Goal: Task Accomplishment & Management: Use online tool/utility

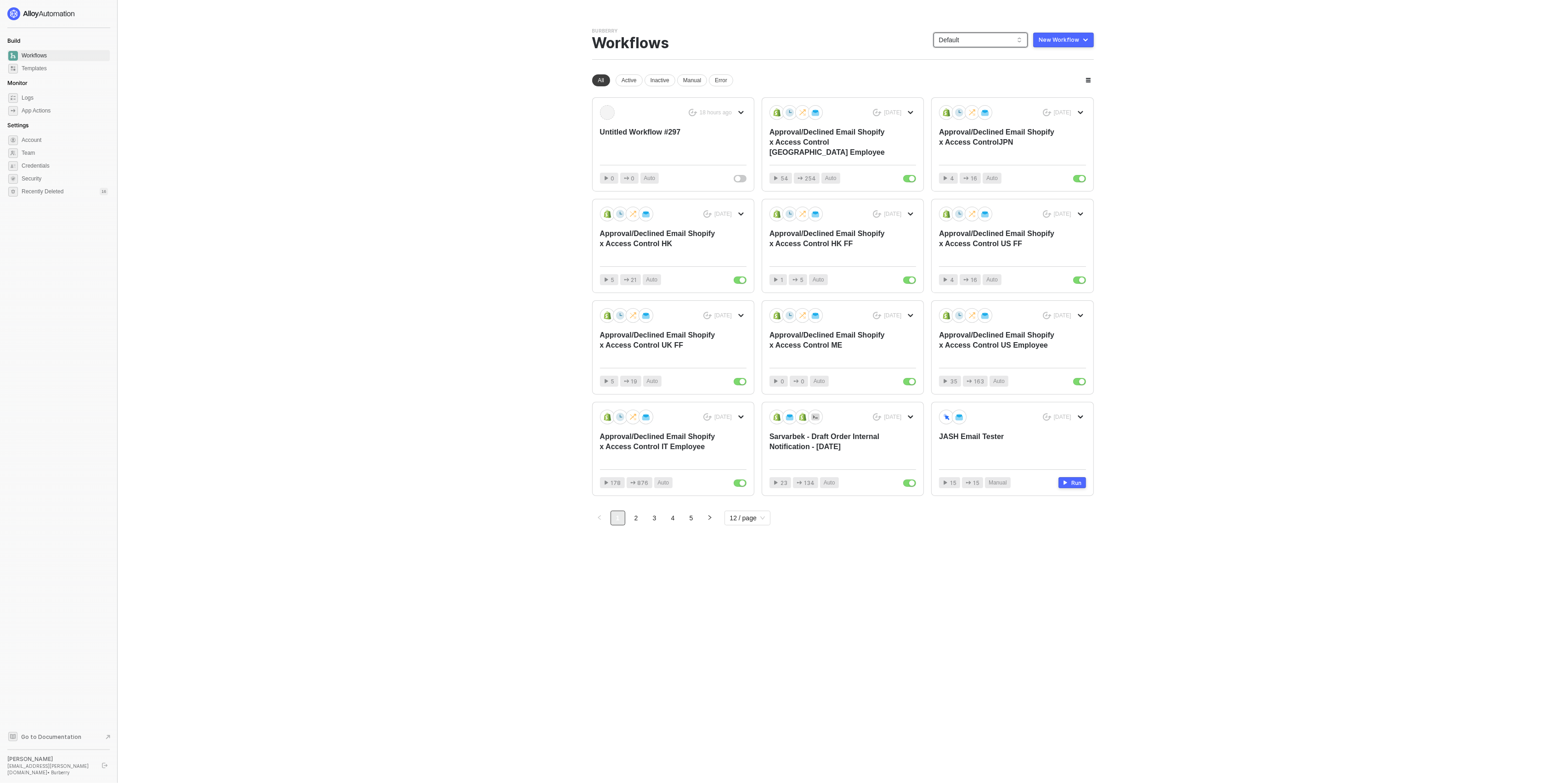
click at [978, 39] on span "Default" at bounding box center [981, 40] width 83 height 14
click at [959, 106] on div "[USA] Burberry" at bounding box center [990, 104] width 68 height 11
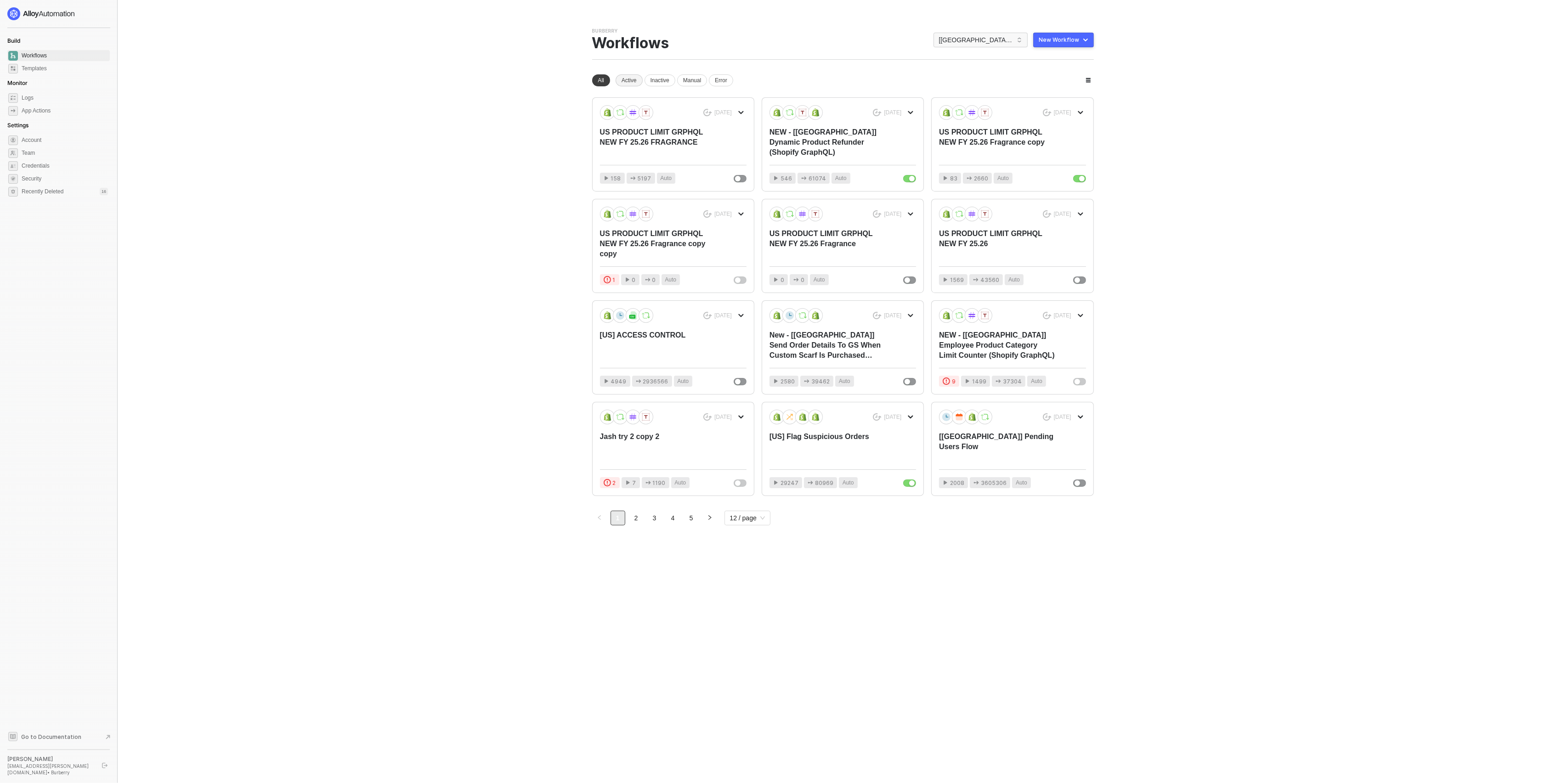
click at [625, 81] on div "Active" at bounding box center [629, 79] width 27 height 12
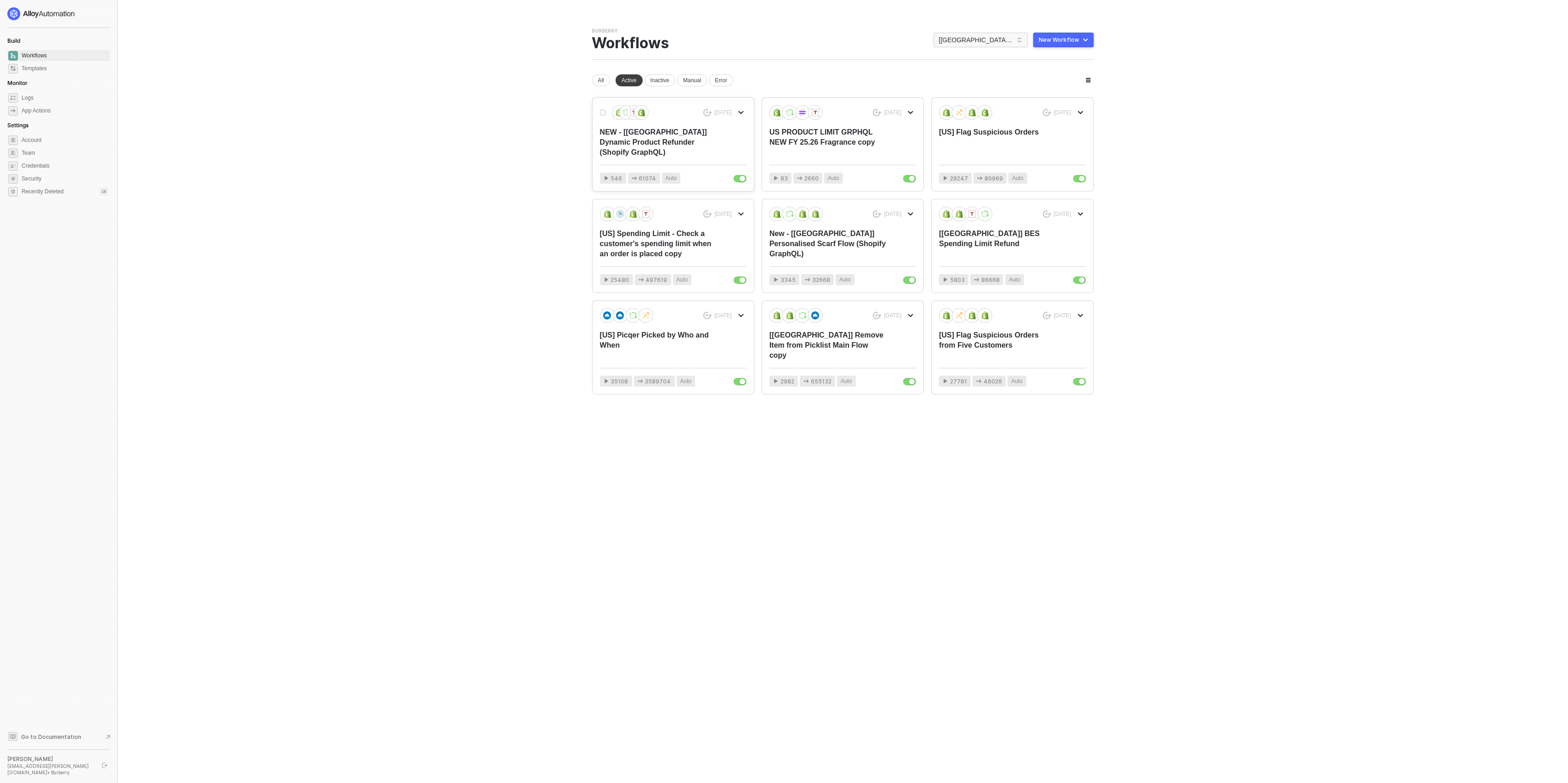
click at [650, 145] on div "NEW - [USA] Dynamic Product Refunder (Shopify GraphQL)" at bounding box center [659, 143] width 117 height 31
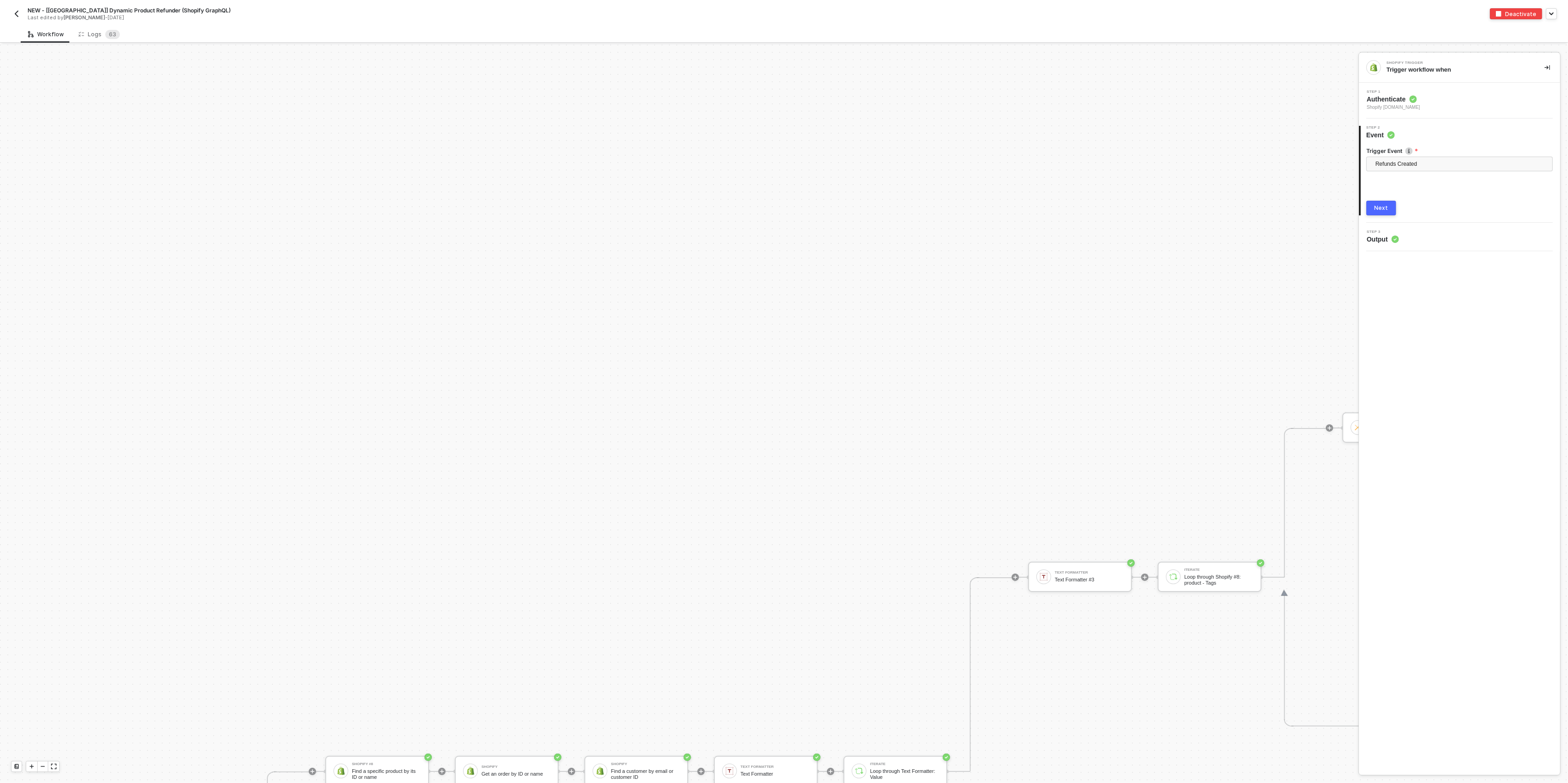
scroll to position [483, 0]
click at [97, 32] on div "Logs 6 3" at bounding box center [99, 34] width 42 height 9
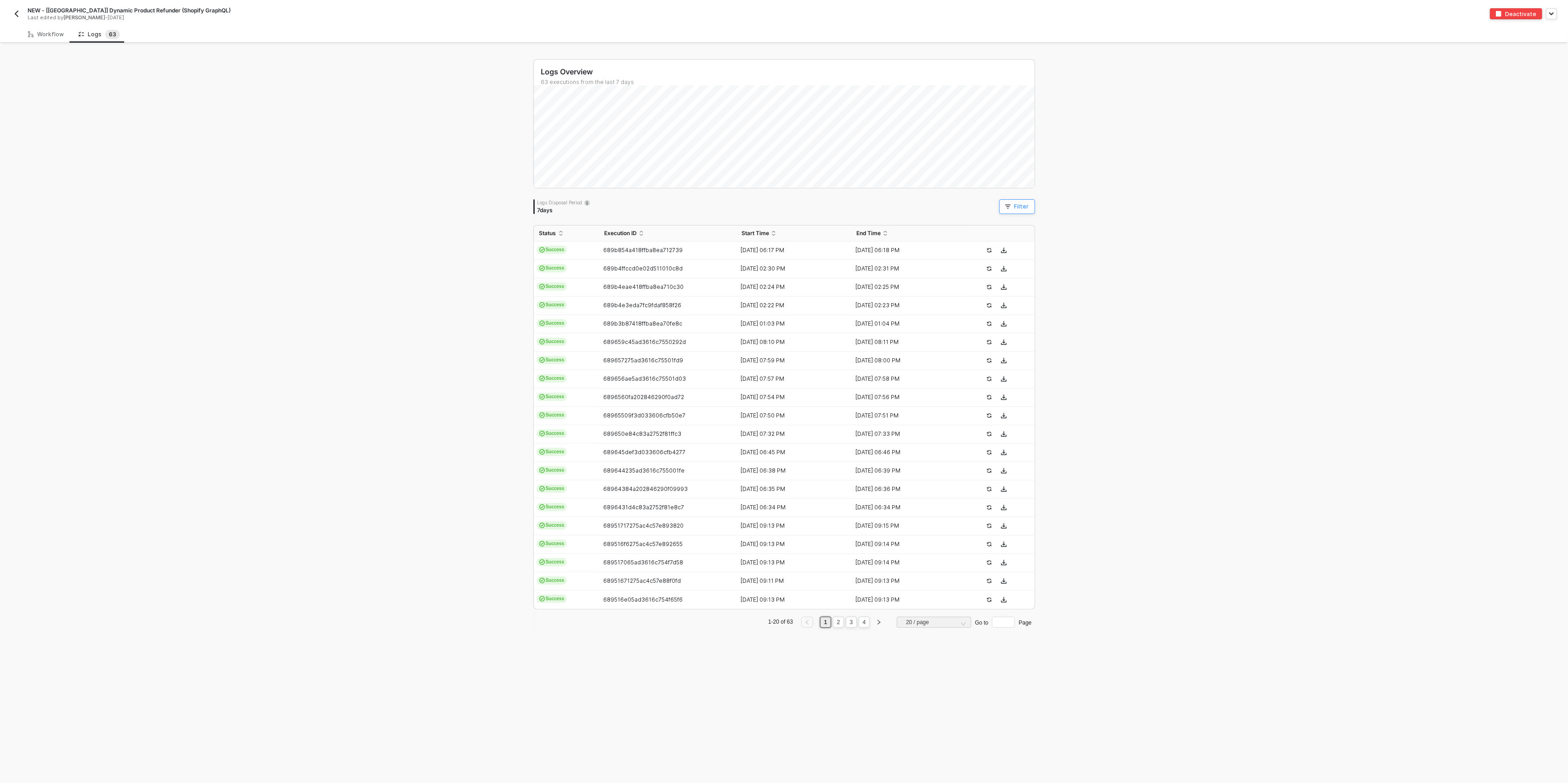
click at [1022, 208] on div "Filter" at bounding box center [1021, 207] width 14 height 7
click at [1068, 244] on span at bounding box center [1088, 248] width 69 height 14
click at [1065, 308] on div "Start Time" at bounding box center [1074, 306] width 37 height 7
click at [1245, 246] on input "2025-08-13 08:17 AM" at bounding box center [1241, 249] width 55 height 9
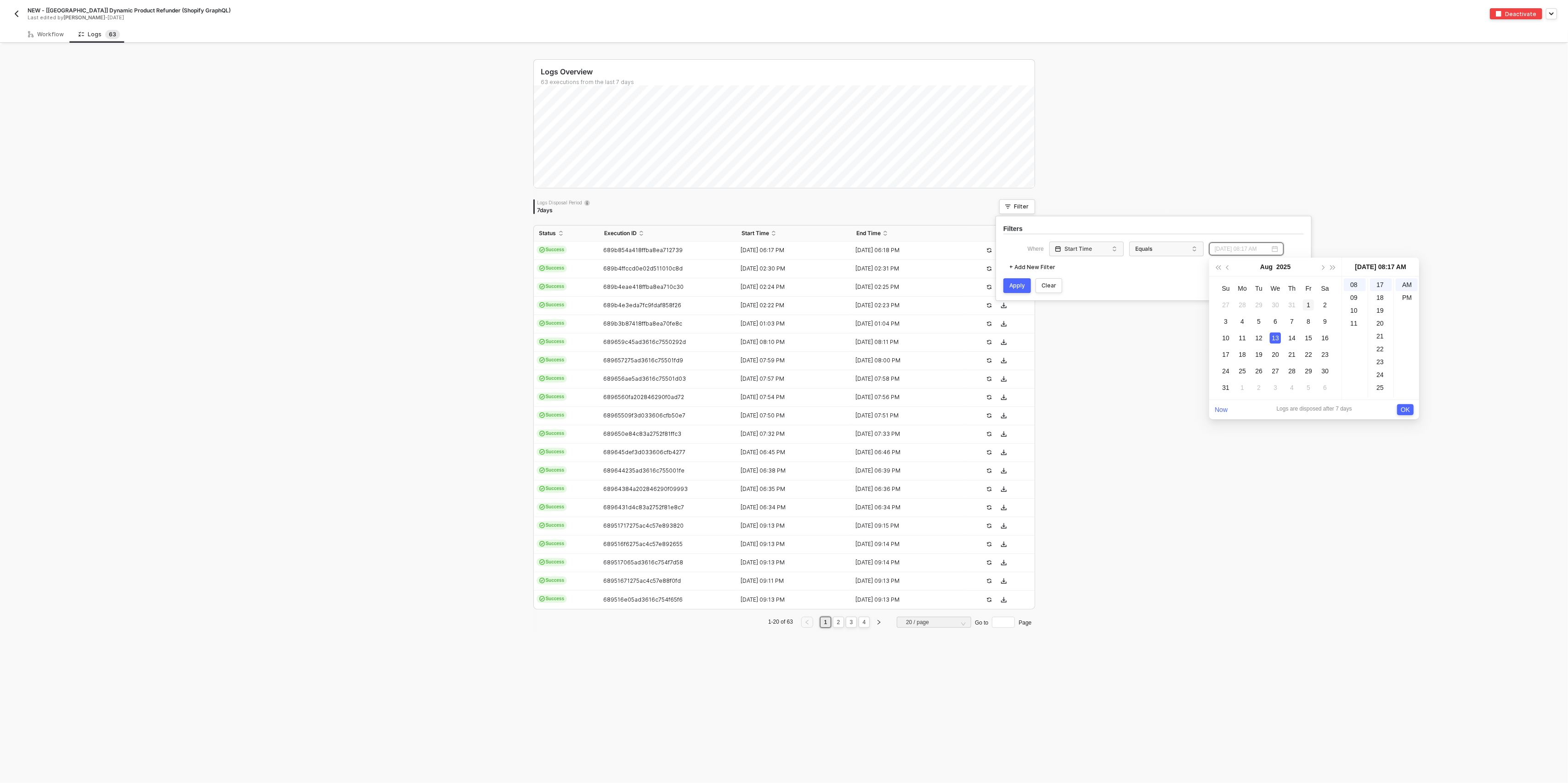
click at [1304, 305] on div "1" at bounding box center [1308, 305] width 11 height 11
type input "2025-08-13 08:17 AM"
click at [1019, 284] on div "Apply" at bounding box center [1017, 286] width 15 height 7
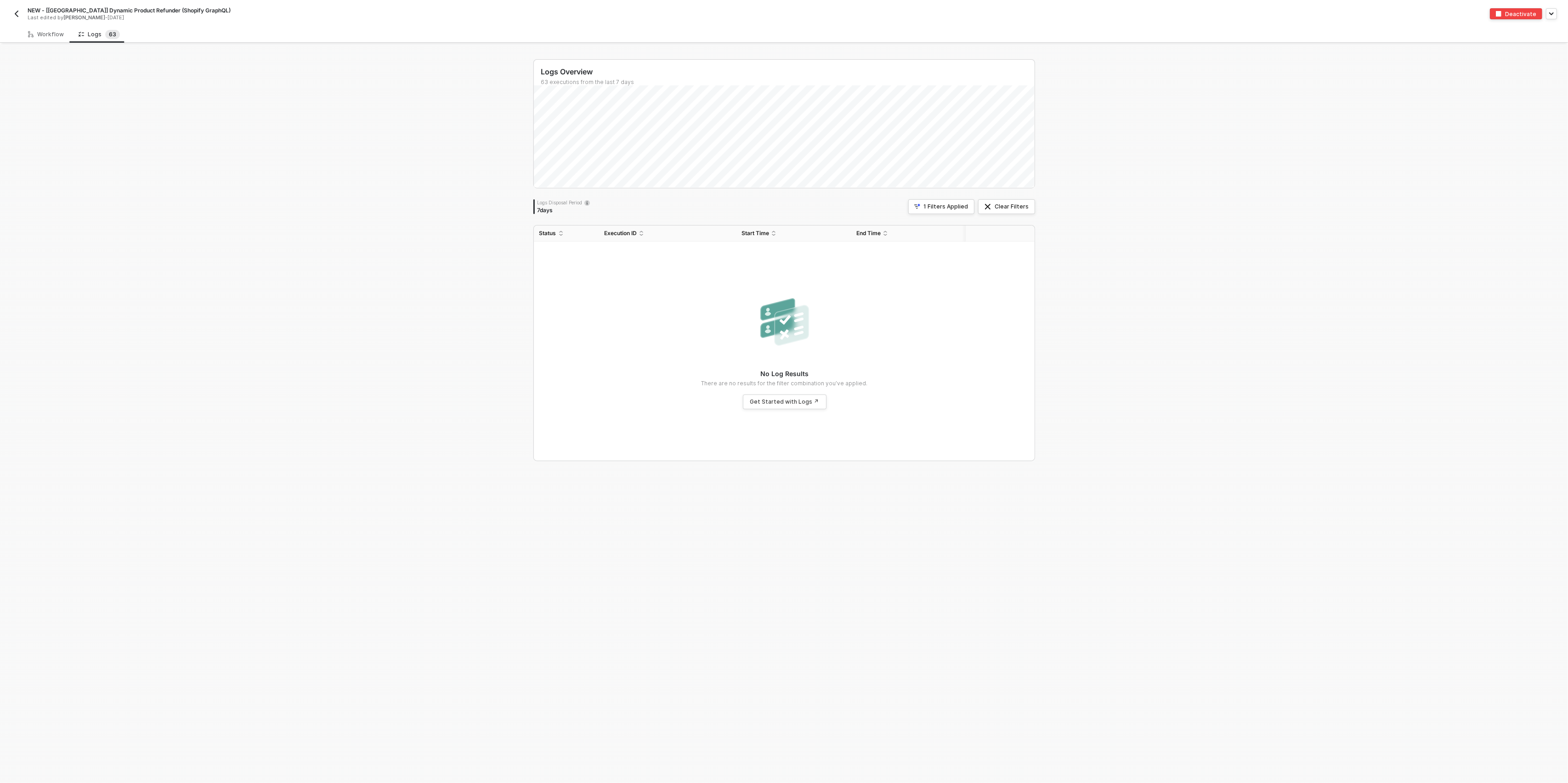
click at [1102, 349] on div "Logs Overview 63 executions from the last 7 days Logs Disposal Period 7 days 1 …" at bounding box center [784, 413] width 1568 height 739
drag, startPoint x: 549, startPoint y: 208, endPoint x: 504, endPoint y: 208, distance: 45.0
click at [504, 208] on body "Alloy NEW - [USA] Dynamic Product Refunder (Shopify GraphQL) Last edited by Jas…" at bounding box center [784, 392] width 1568 height 783
click at [503, 210] on div "Logs Overview 63 executions from the last 7 days Logs Disposal Period 7 days 1 …" at bounding box center [784, 413] width 1568 height 739
click at [985, 207] on icon "button" at bounding box center [988, 207] width 5 height 5
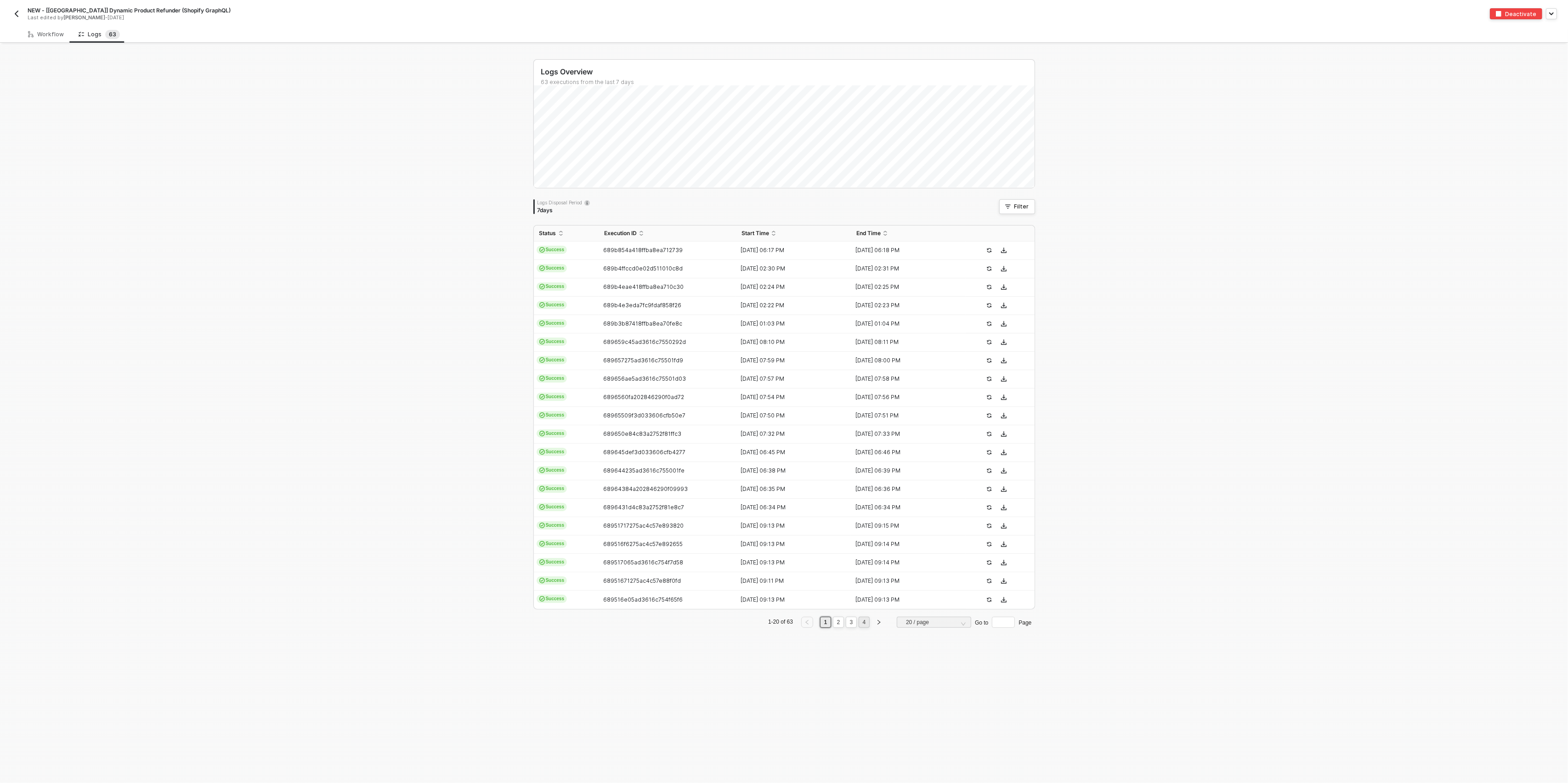
click at [861, 628] on li "4" at bounding box center [864, 622] width 11 height 11
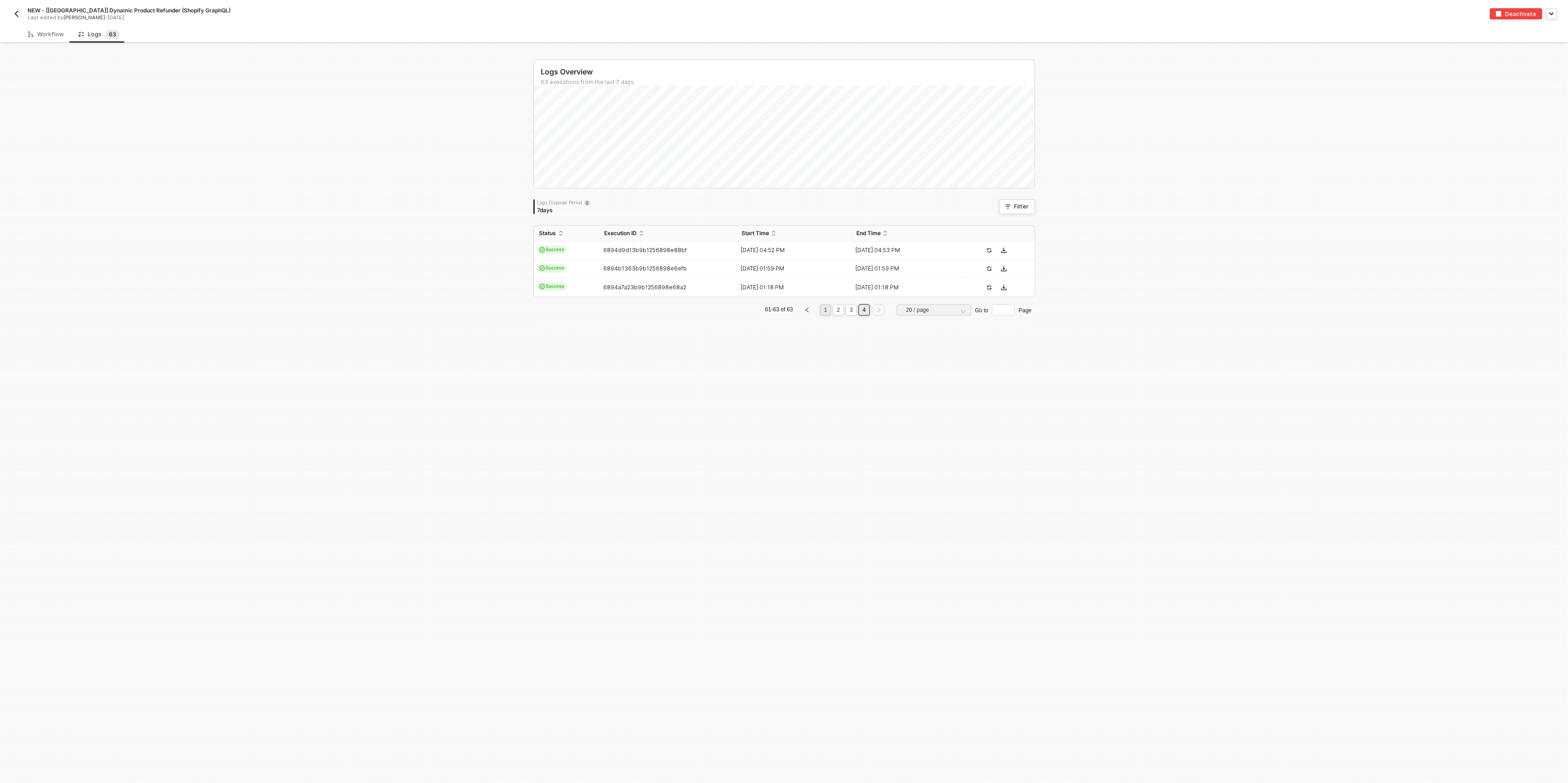
click at [822, 313] on link "1" at bounding box center [826, 309] width 9 height 10
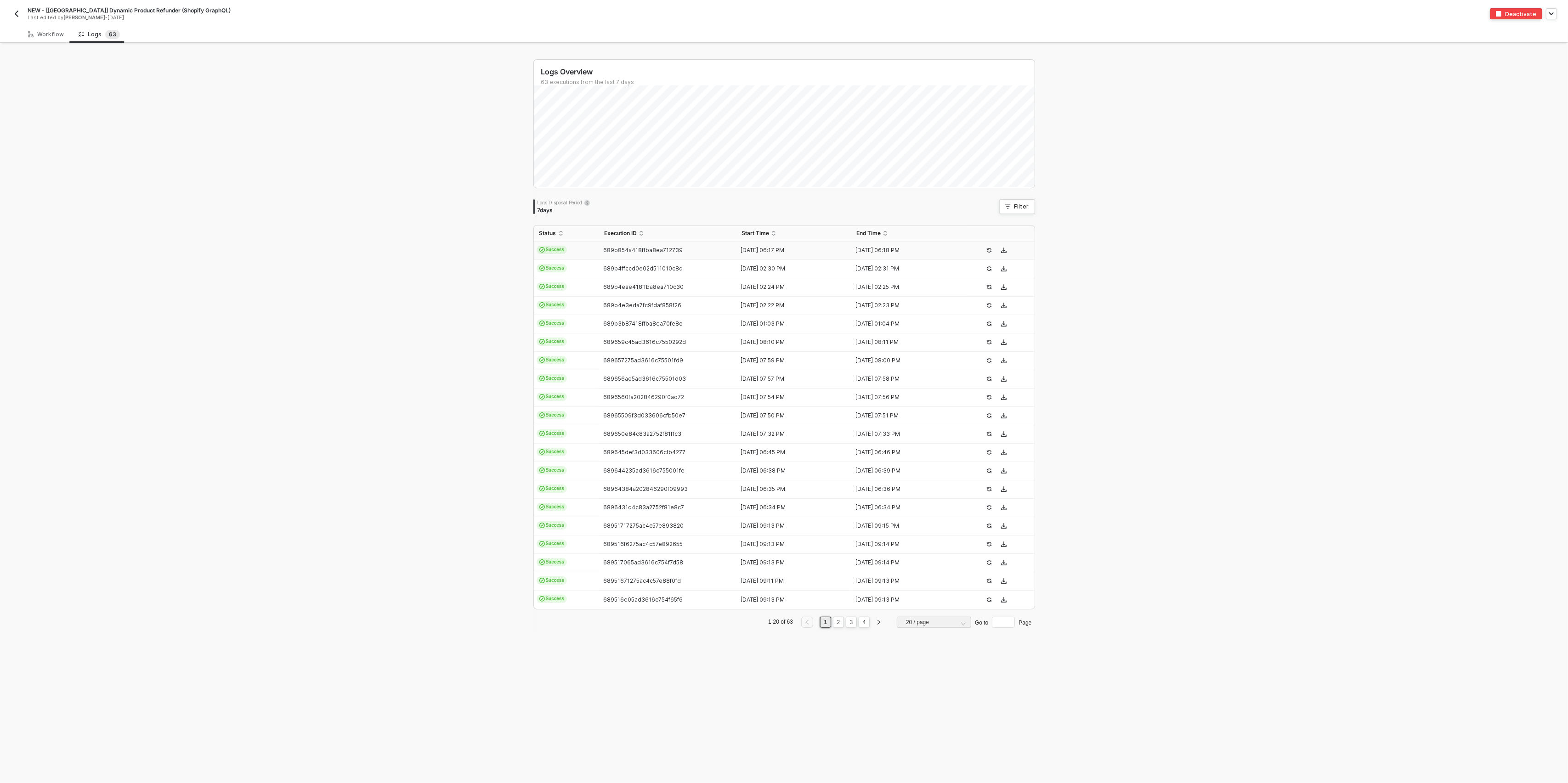
click at [752, 252] on div "12 Aug 2025 06:17 PM" at bounding box center [789, 250] width 107 height 7
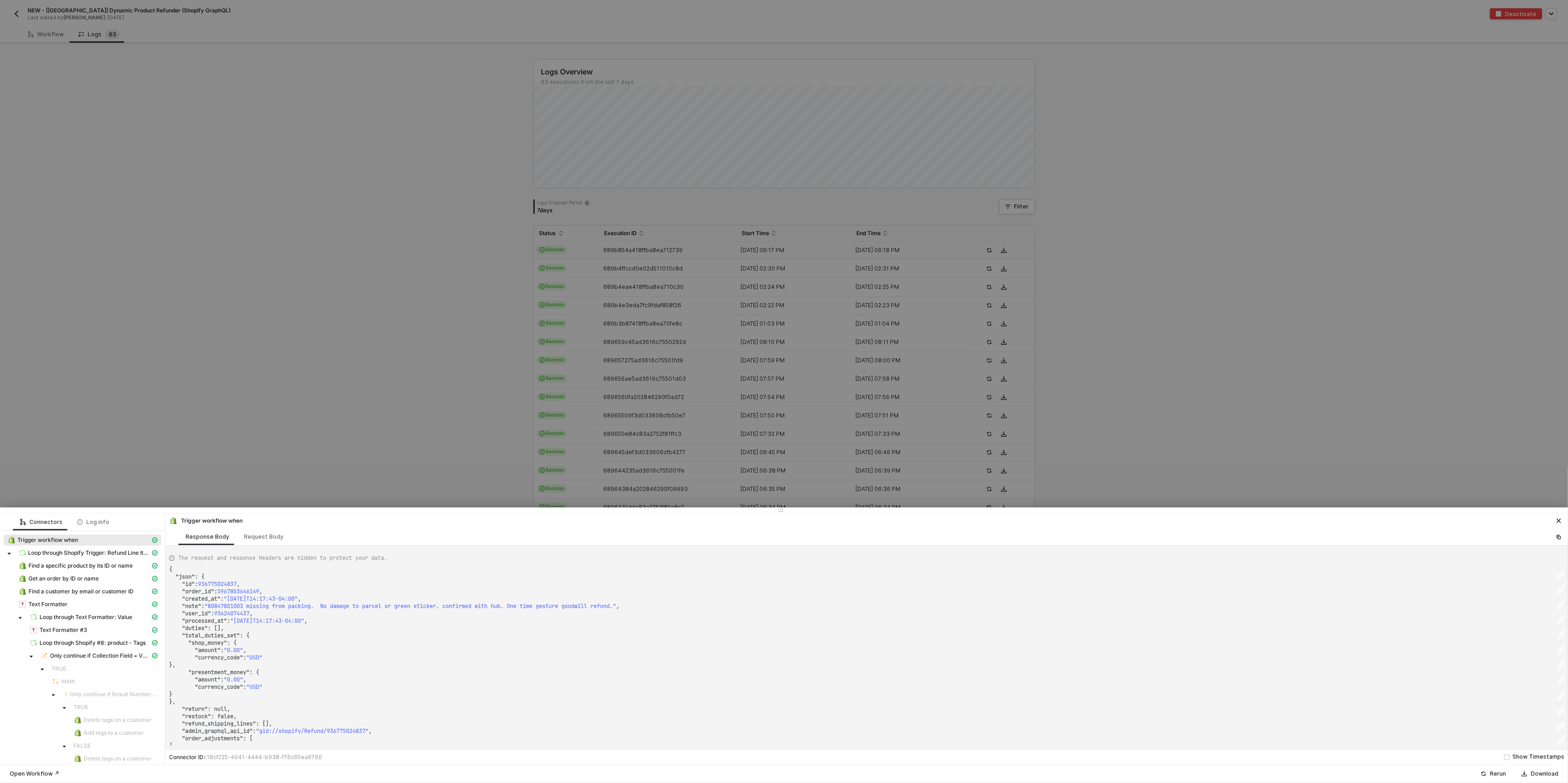
click at [1345, 251] on div at bounding box center [784, 392] width 1568 height 783
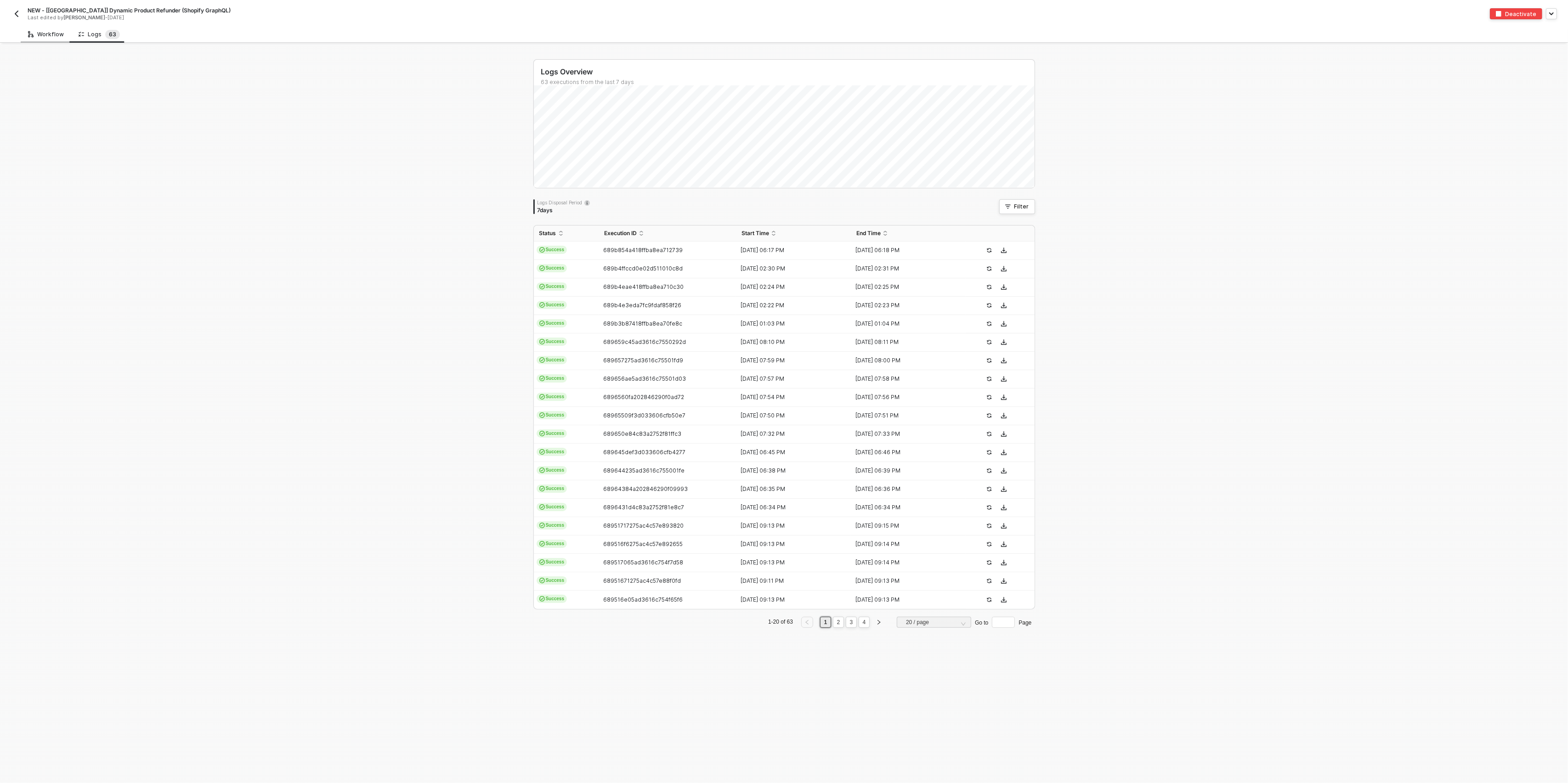
click at [50, 32] on div "Workflow" at bounding box center [46, 34] width 36 height 7
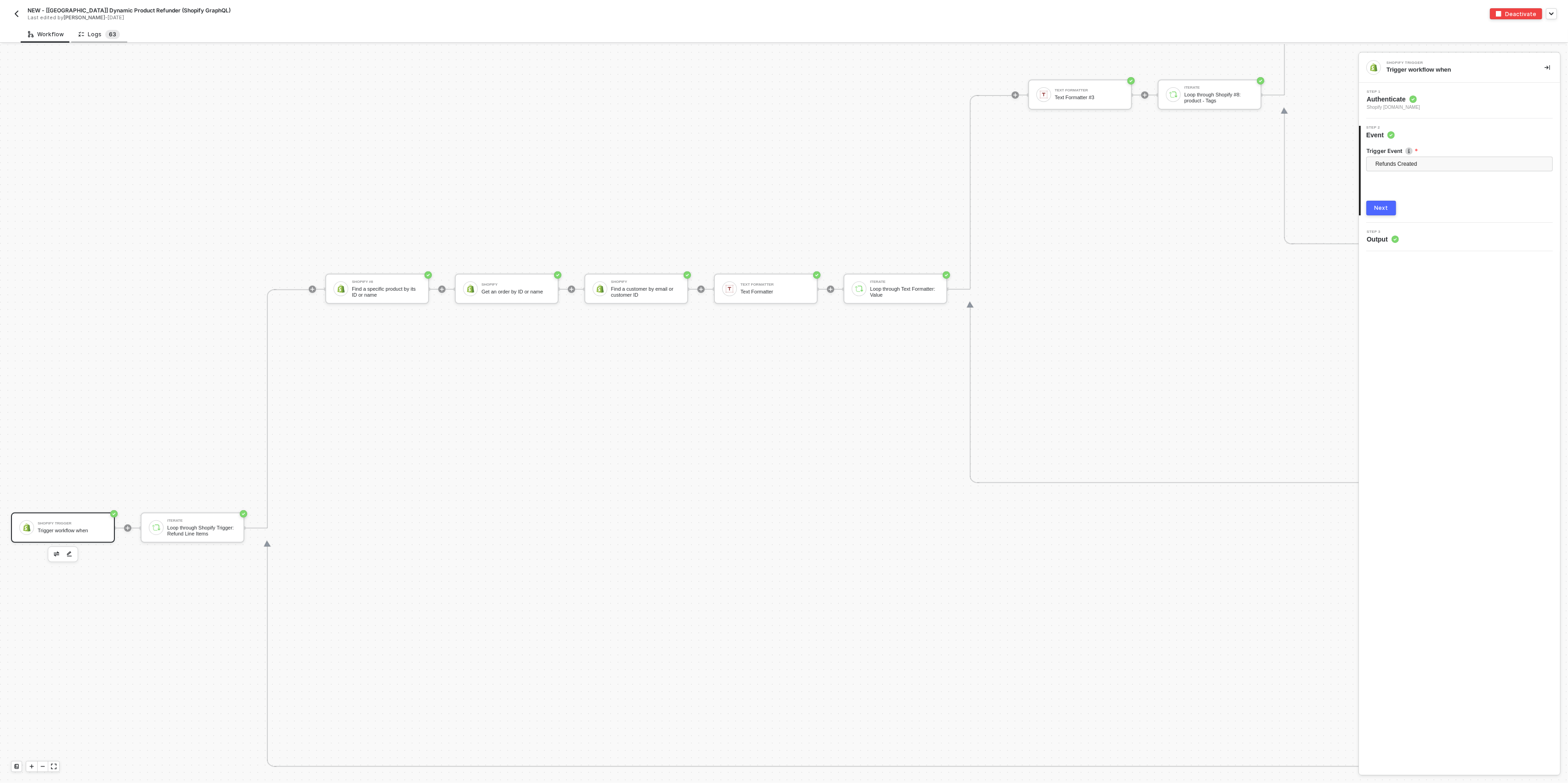
click at [106, 39] on span "6 3" at bounding box center [113, 34] width 14 height 9
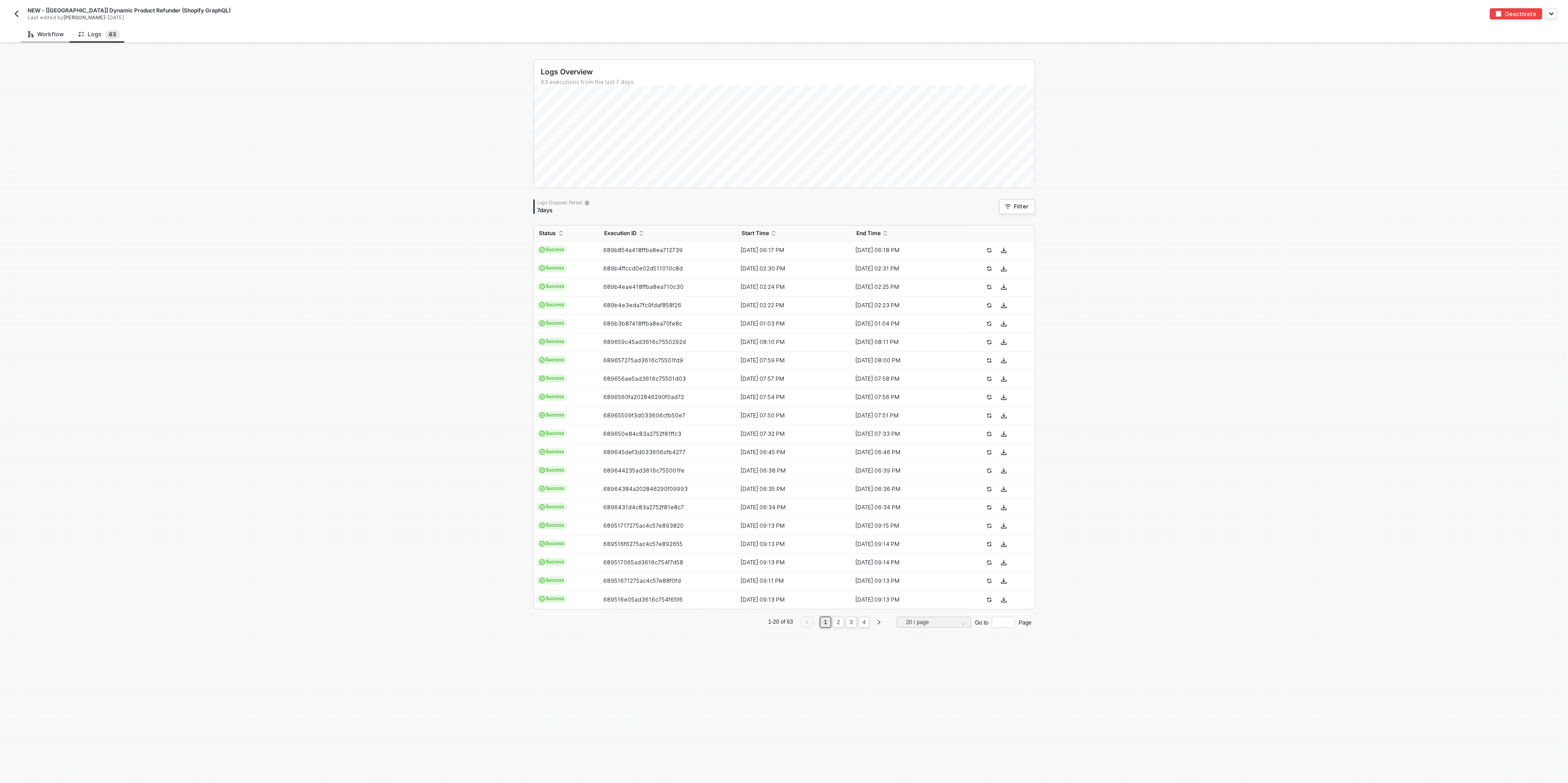
click at [37, 33] on div "Workflow" at bounding box center [46, 34] width 36 height 7
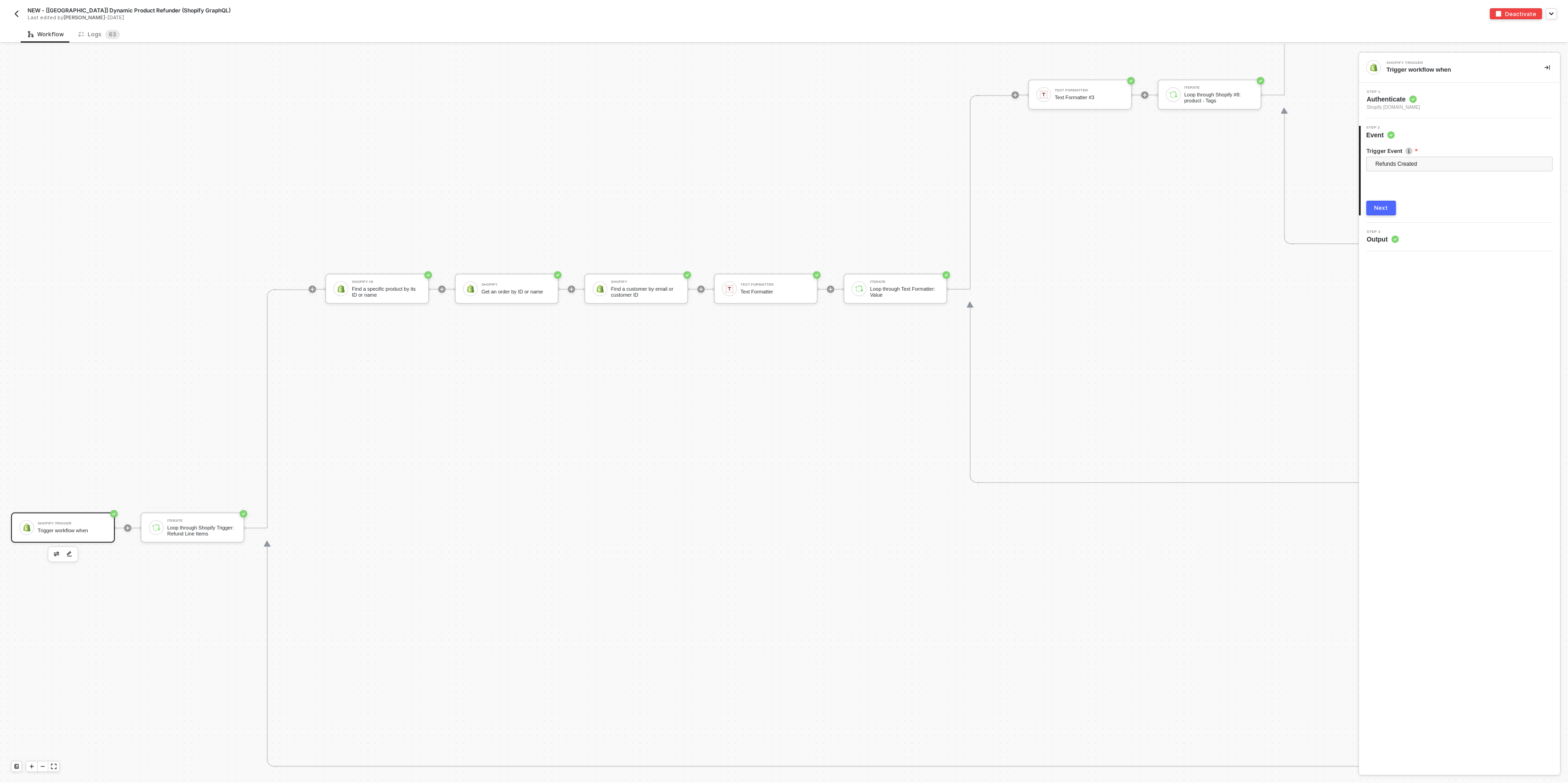
click at [19, 15] on img "button" at bounding box center [16, 14] width 7 height 7
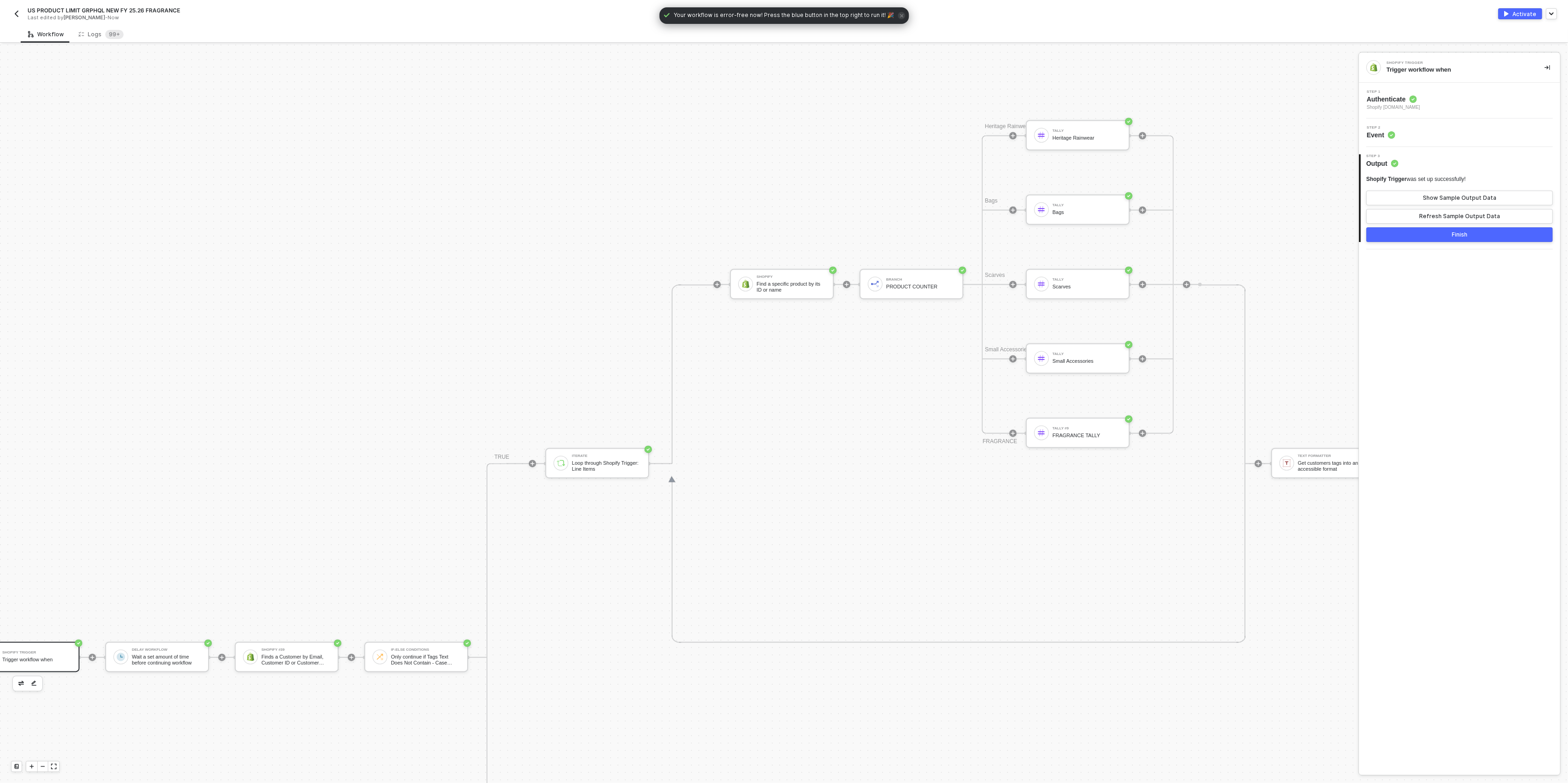
scroll to position [2273, 35]
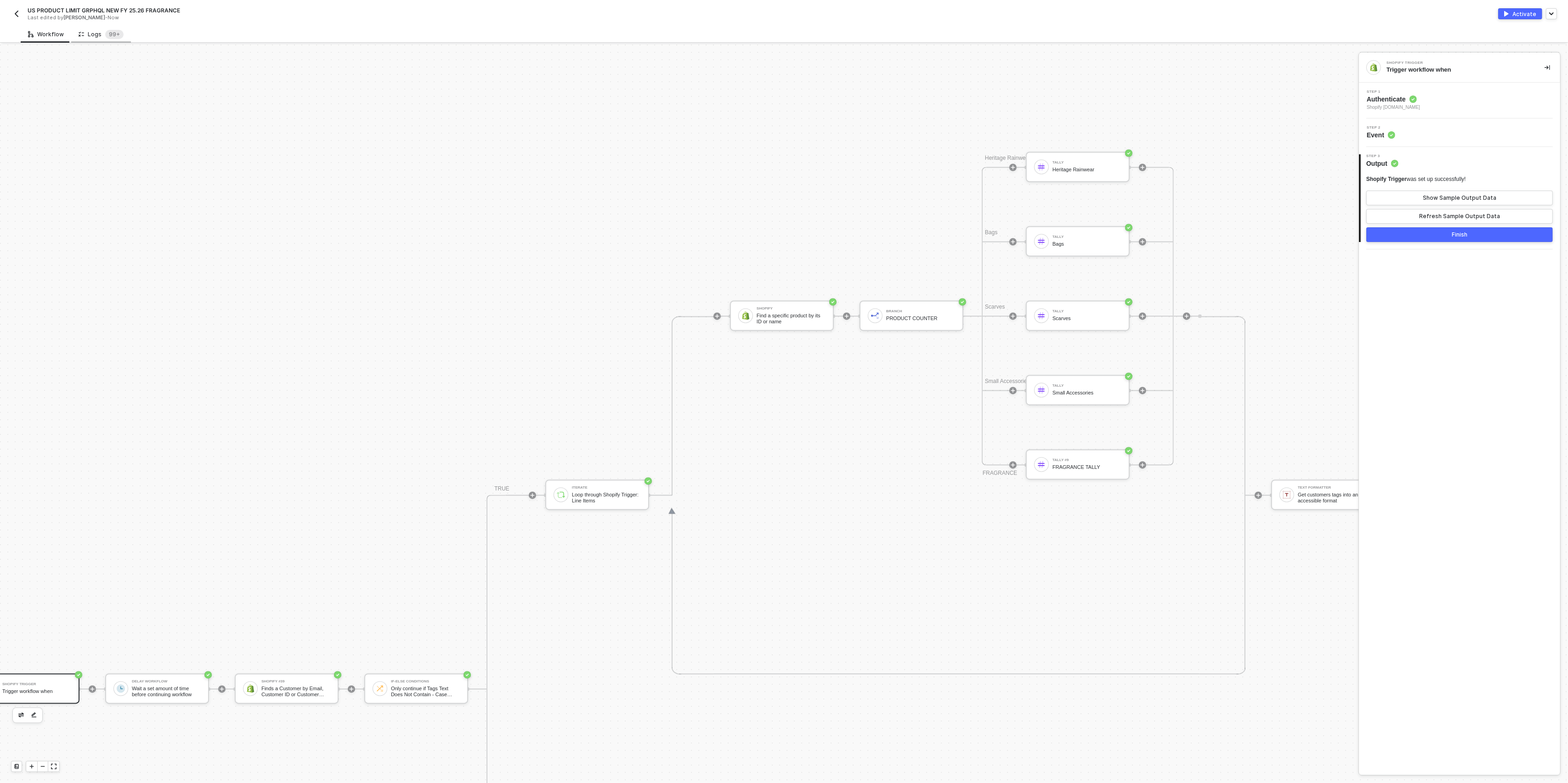
click at [88, 40] on div "Logs 99+" at bounding box center [101, 34] width 60 height 17
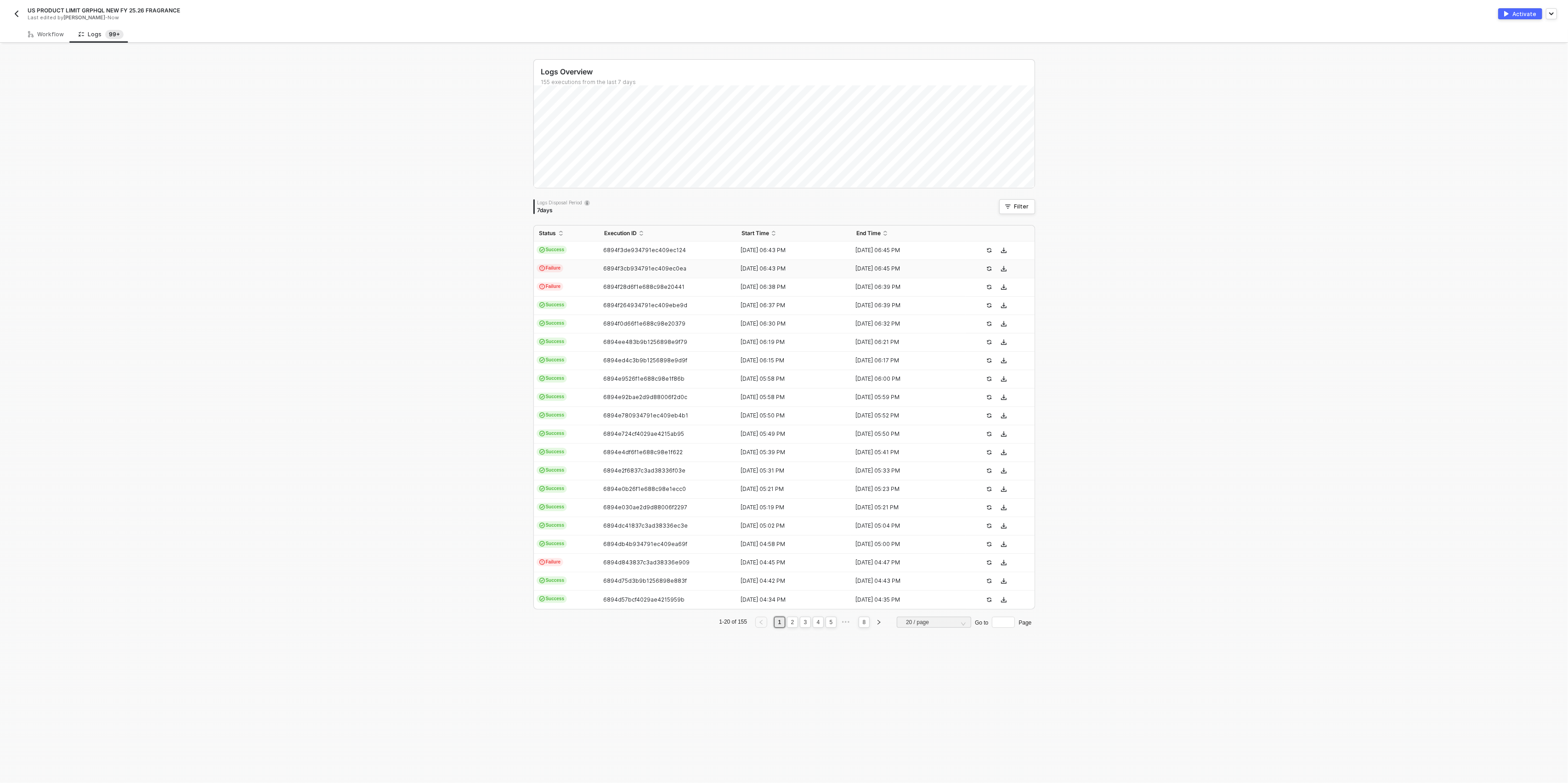
click at [549, 265] on span "Failure" at bounding box center [550, 268] width 27 height 8
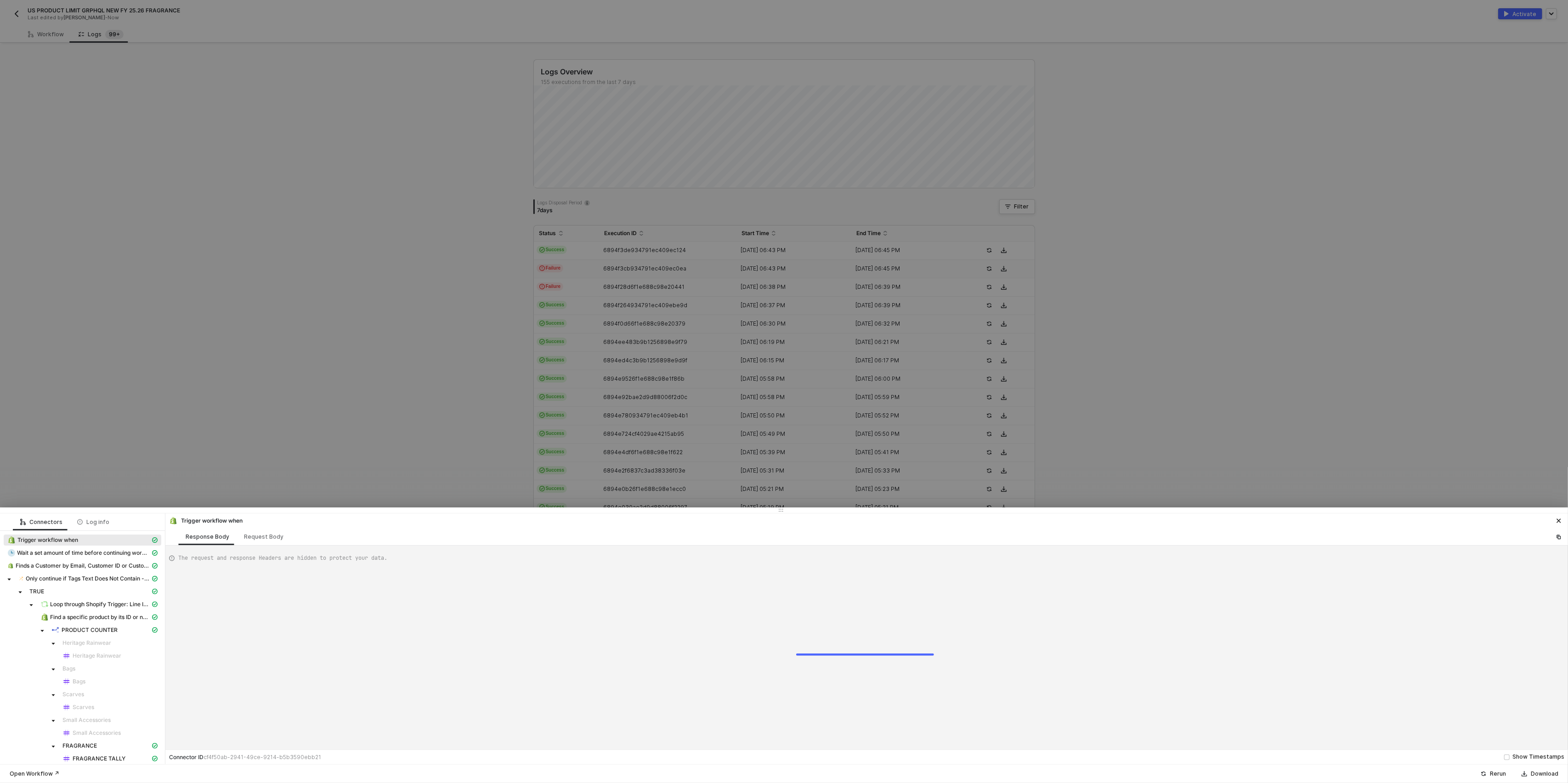
type textarea "{ "json": { "id": 5995565744325, "admin_graphql_api_id": "gid://shopify/Order/5…"
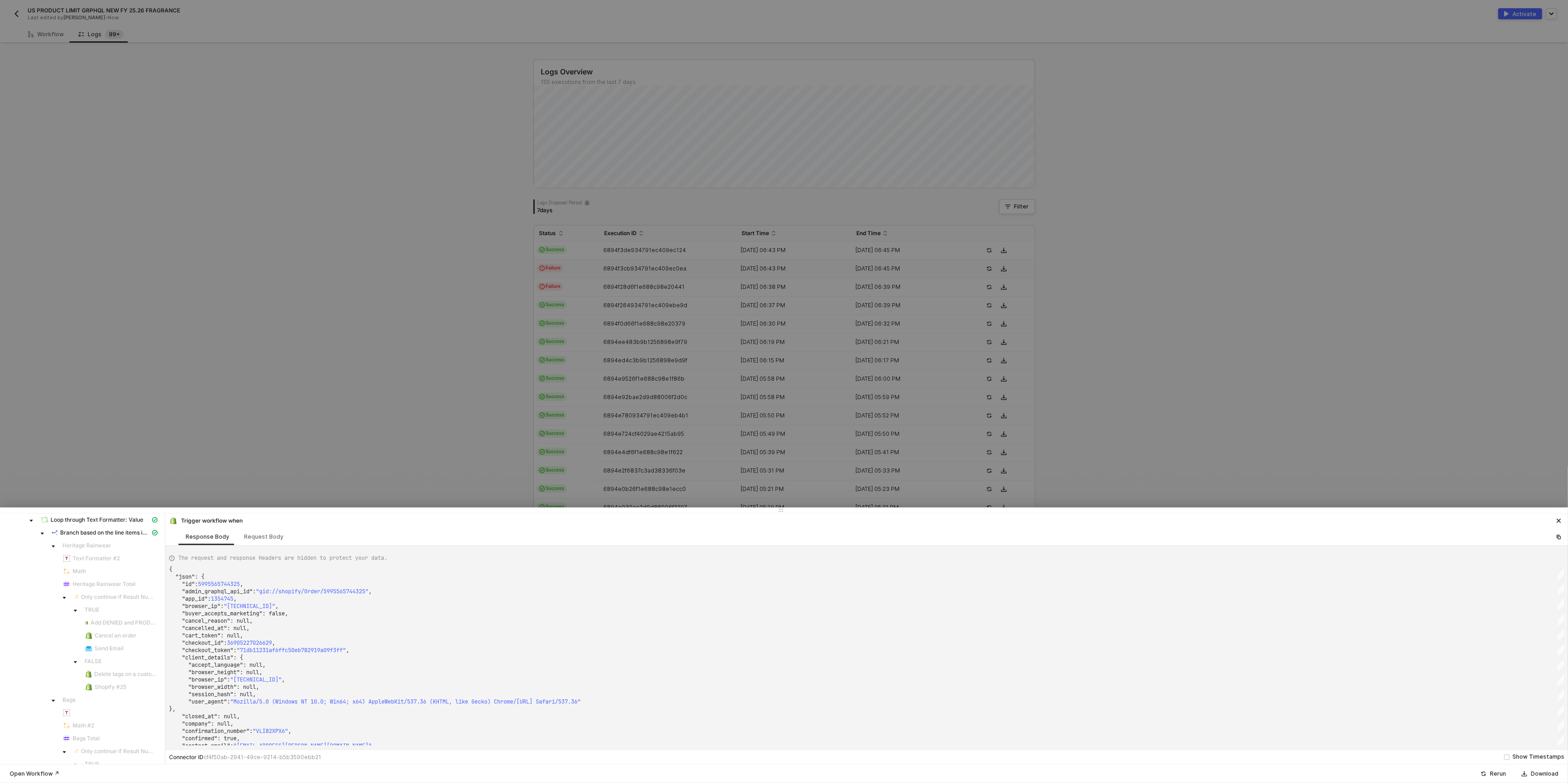
scroll to position [306, 0]
click at [288, 374] on div at bounding box center [784, 392] width 1568 height 783
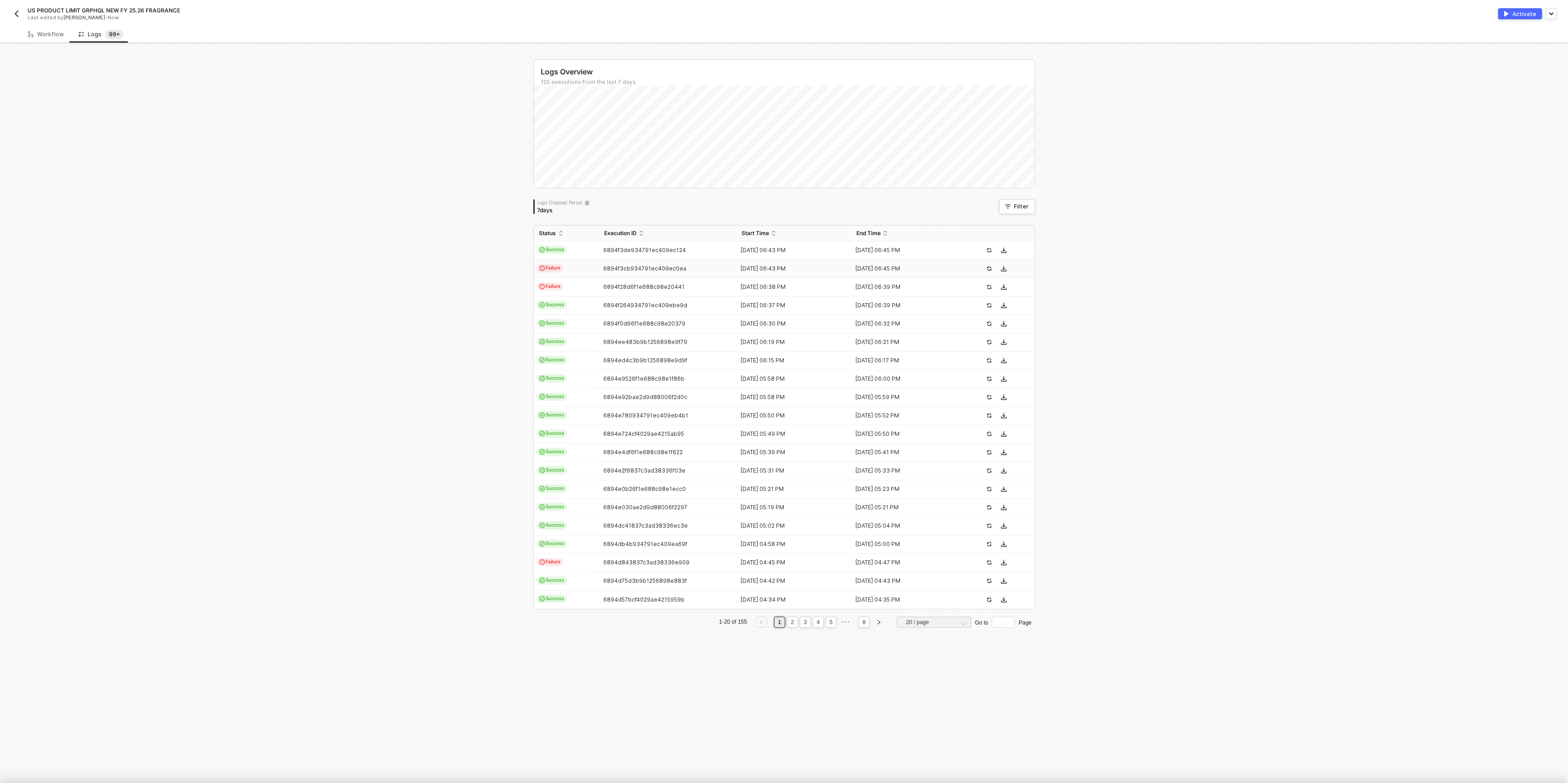
scroll to position [0, 0]
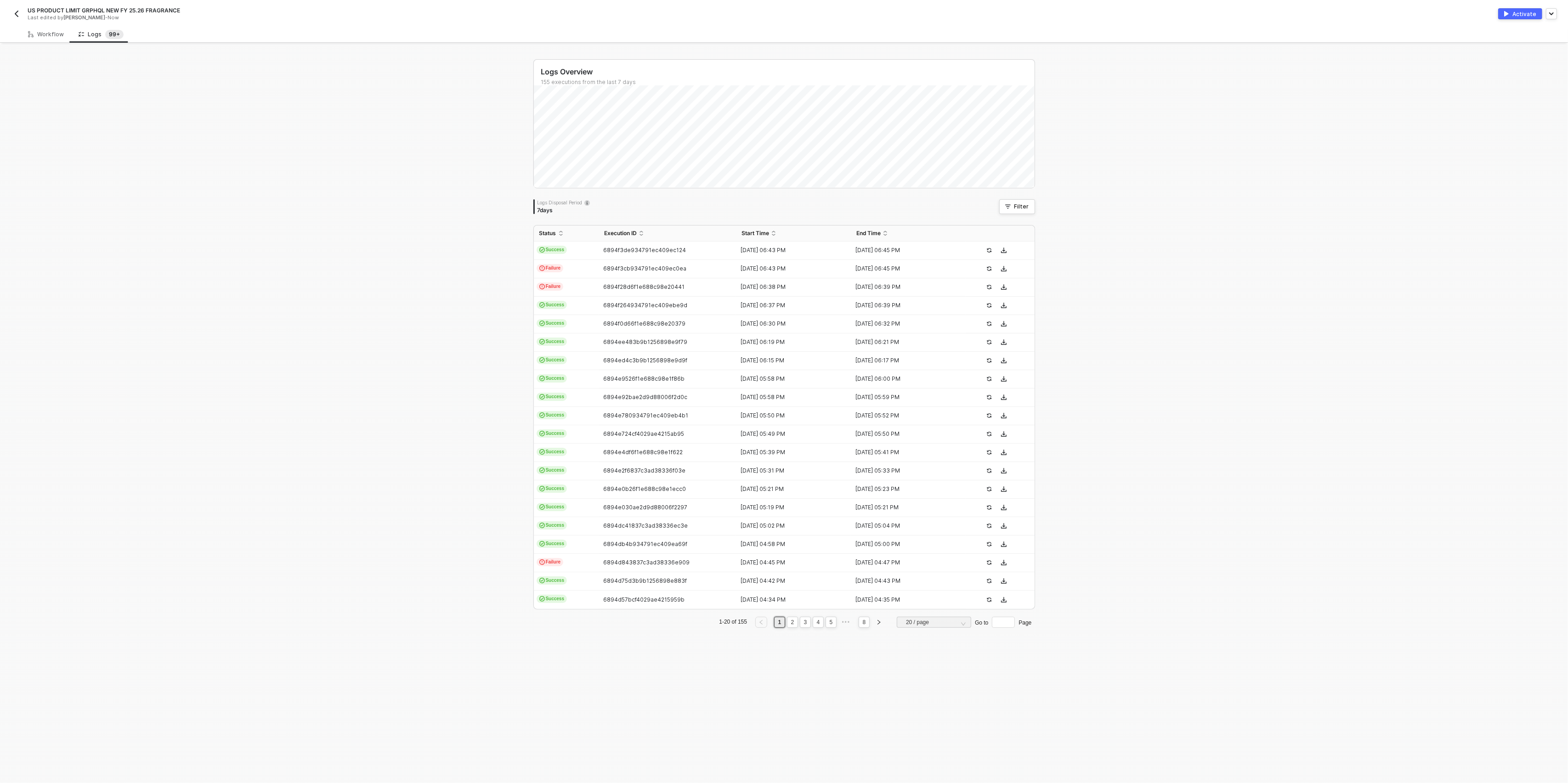
click at [19, 8] on button "button" at bounding box center [16, 14] width 11 height 11
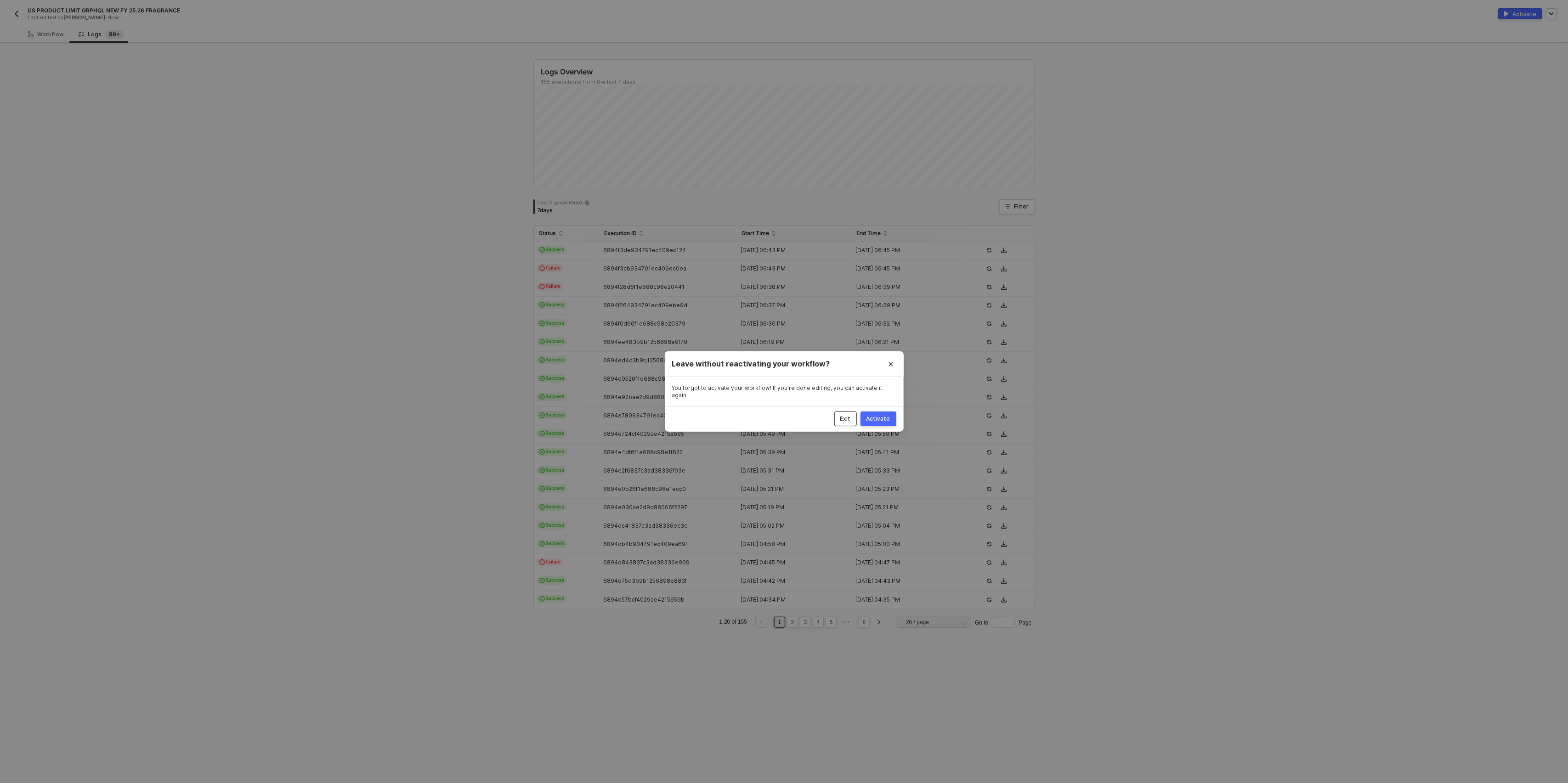
click at [850, 411] on button "Exit" at bounding box center [845, 419] width 23 height 14
